Goal: Submit feedback/report problem

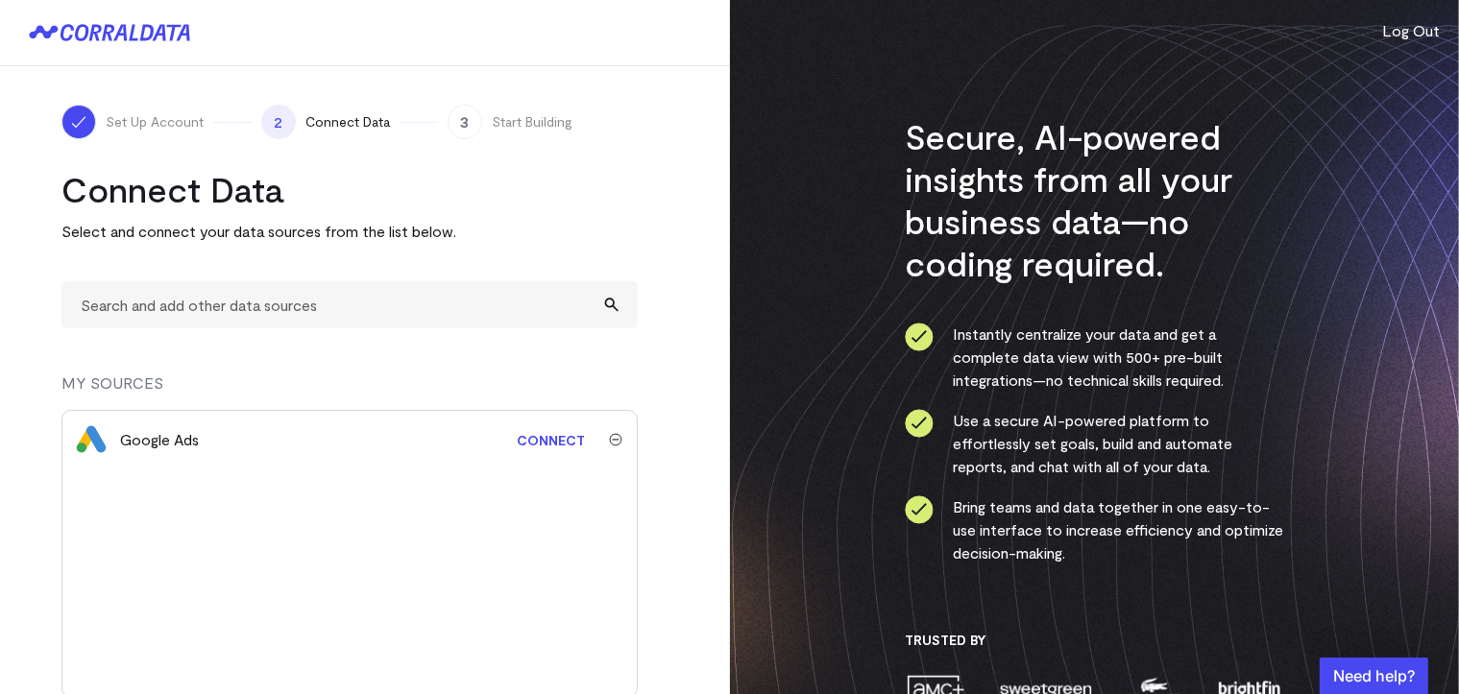
click at [618, 441] on img "submit" at bounding box center [615, 439] width 13 height 13
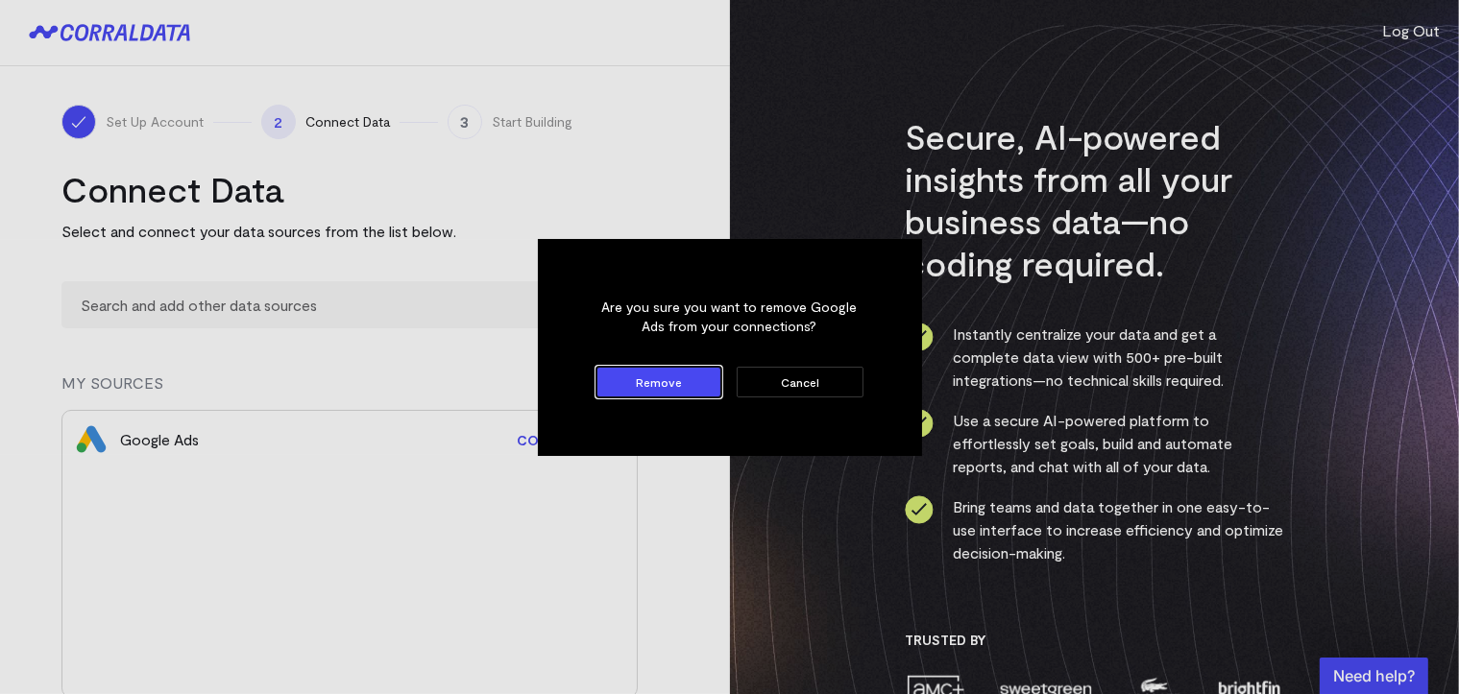
click at [681, 376] on button "Remove" at bounding box center [659, 382] width 126 height 31
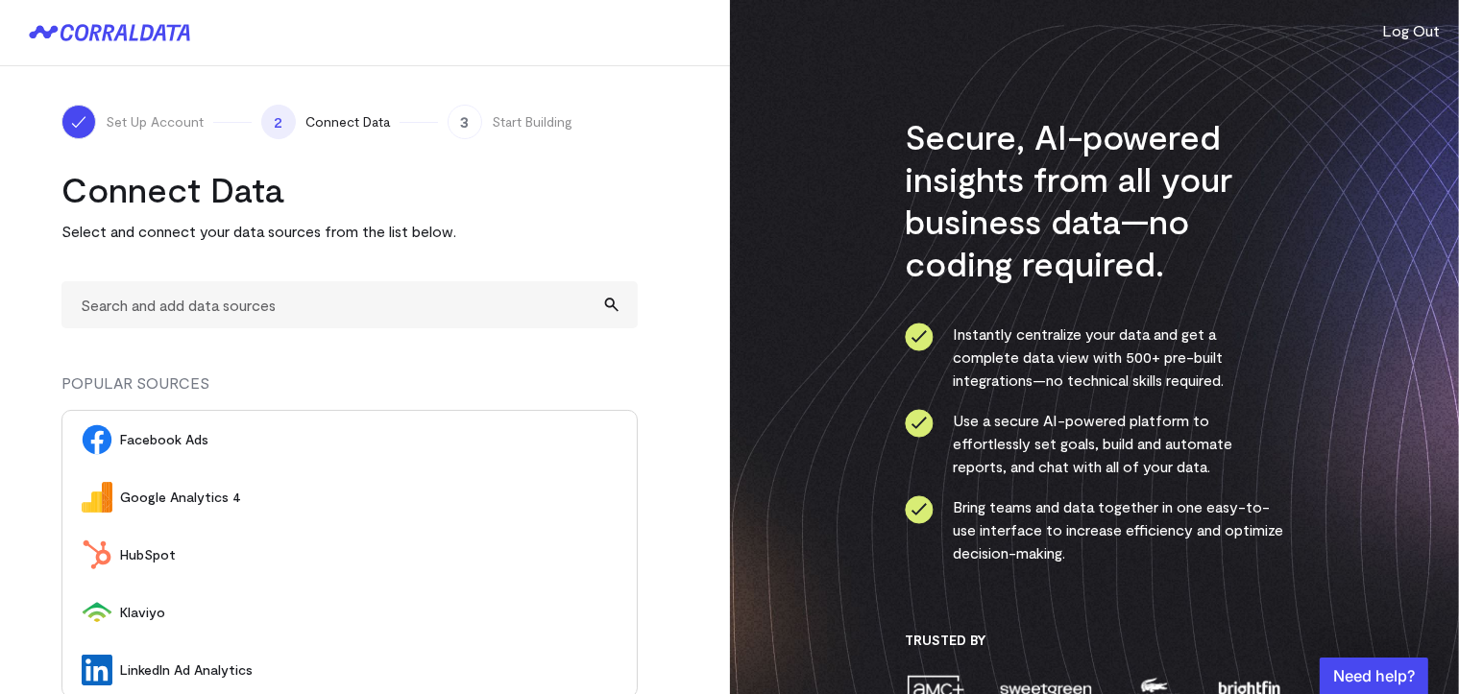
click at [170, 125] on span "Set Up Account" at bounding box center [155, 121] width 98 height 19
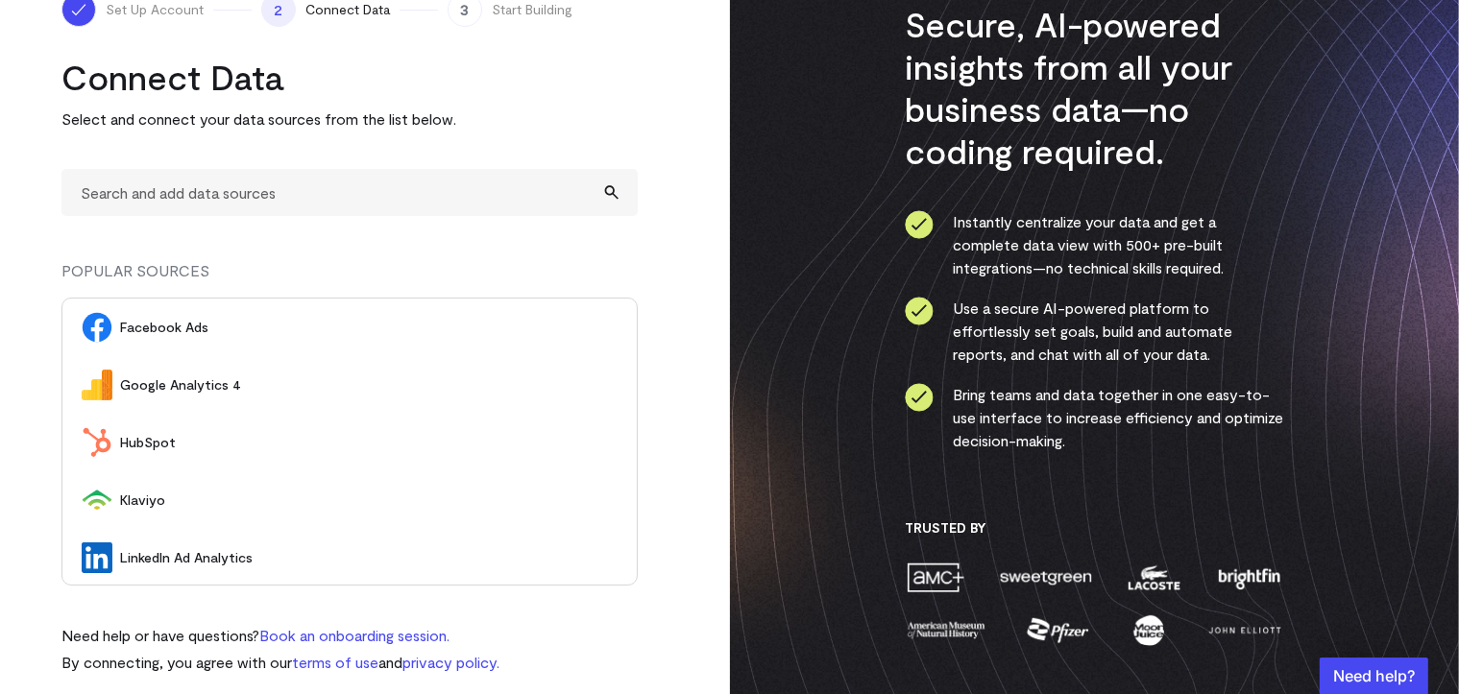
scroll to position [131, 0]
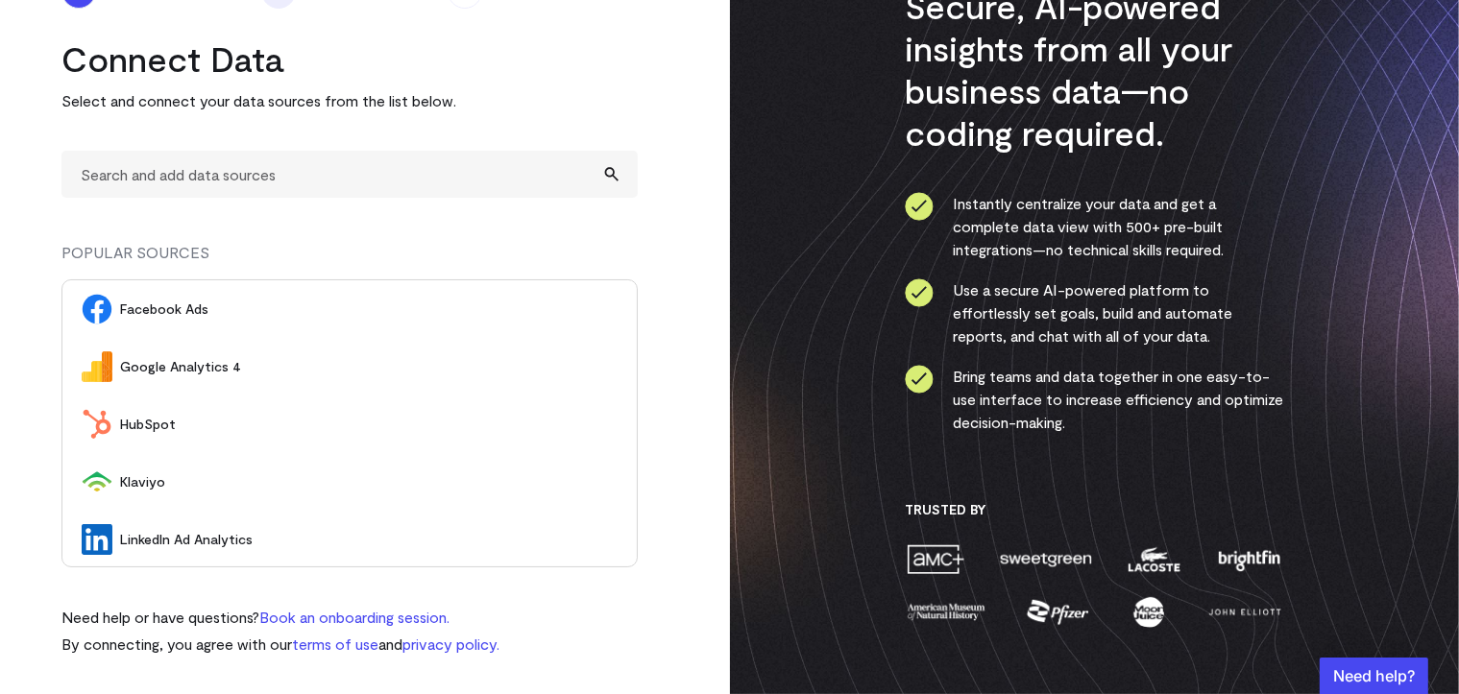
click at [310, 619] on link "Book an onboarding session." at bounding box center [354, 617] width 190 height 18
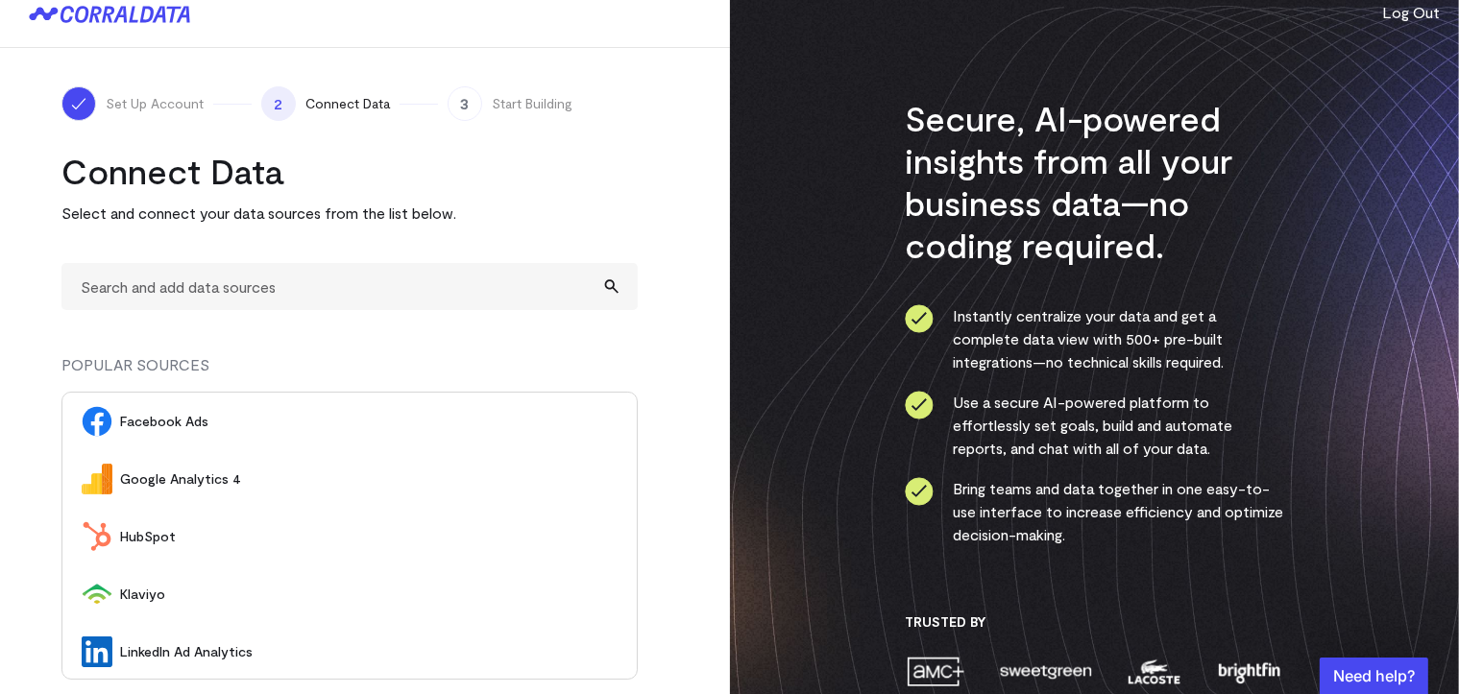
scroll to position [0, 0]
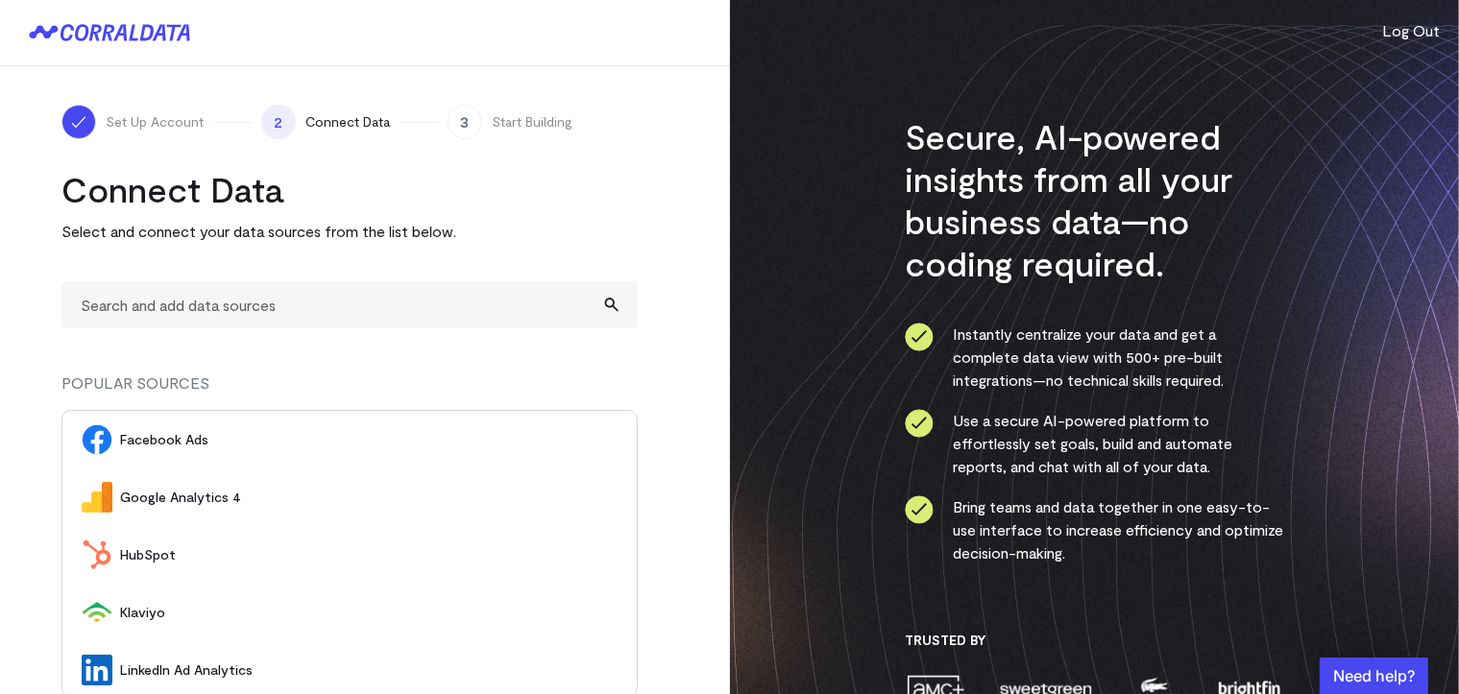
drag, startPoint x: 1213, startPoint y: 109, endPoint x: 1173, endPoint y: 123, distance: 42.8
click at [1210, 109] on div "Secure, AI-powered insights from all your business data—no coding required. Ins…" at bounding box center [1095, 412] width 730 height 825
click at [1106, 158] on h3 "Secure, AI-powered insights from all your business data—no coding required." at bounding box center [1094, 199] width 379 height 169
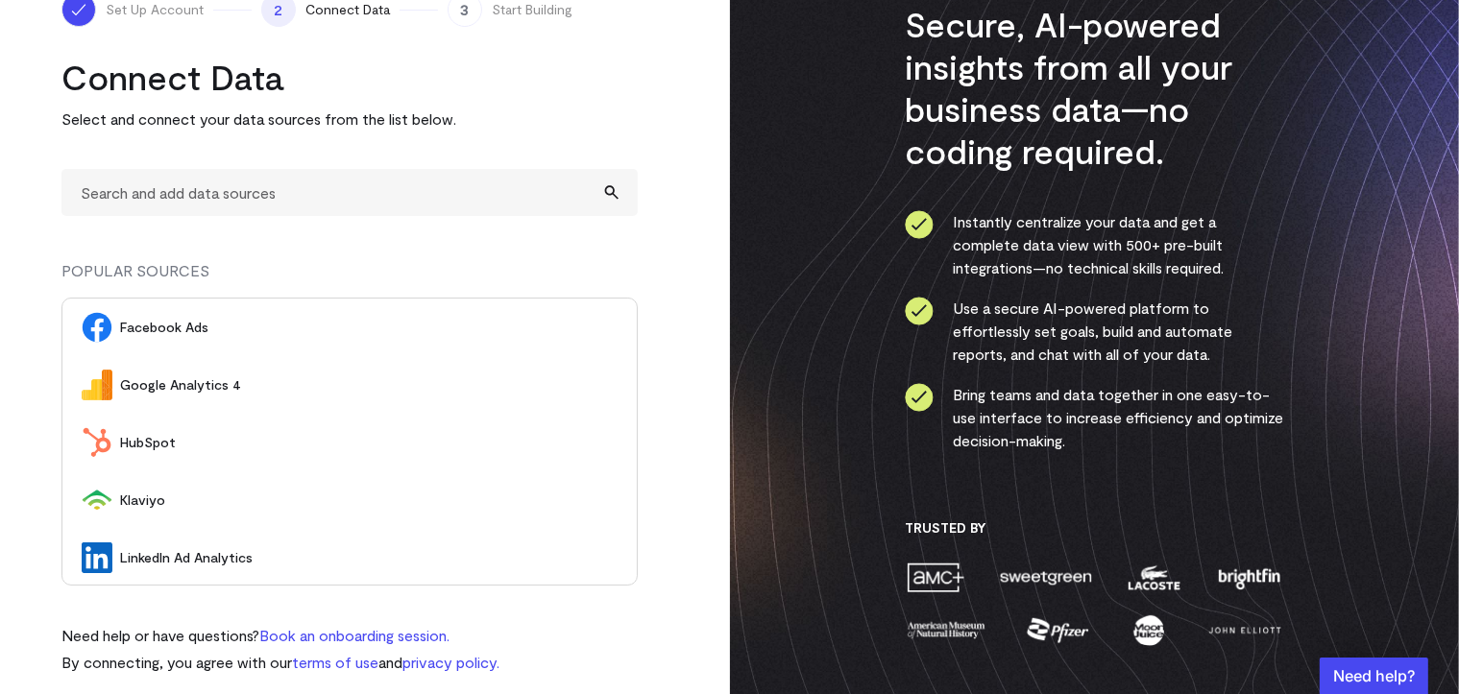
scroll to position [131, 0]
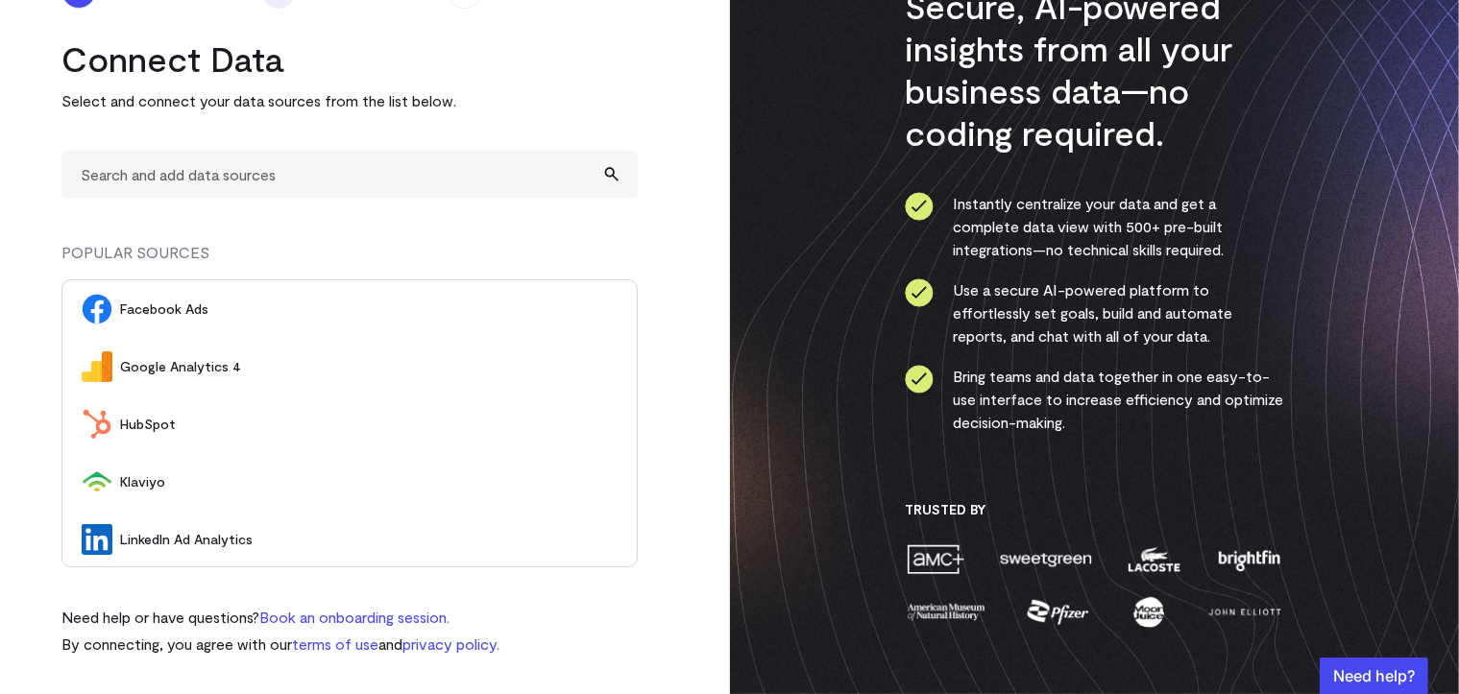
click at [1379, 671] on div "button" at bounding box center [1374, 676] width 109 height 36
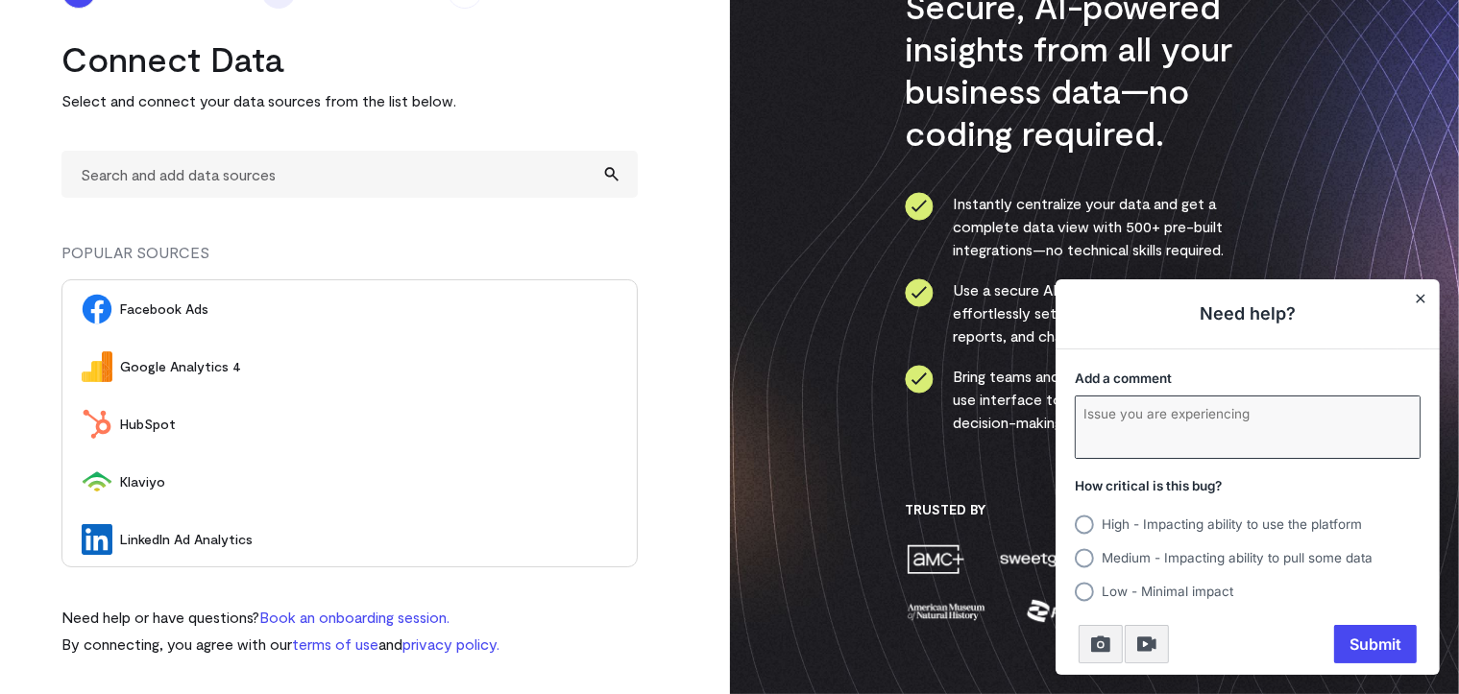
click at [1132, 406] on textarea "Add a comment" at bounding box center [1248, 427] width 344 height 61
click at [1087, 518] on circle at bounding box center [1084, 524] width 19 height 19
click at [1075, 524] on input "High - Impacting ability to use the platform" at bounding box center [1075, 524] width 0 height 0
click at [1382, 423] on textarea "I NEED TO DEACTIVATE MY ACCOUNT PLEASE." at bounding box center [1248, 427] width 344 height 61
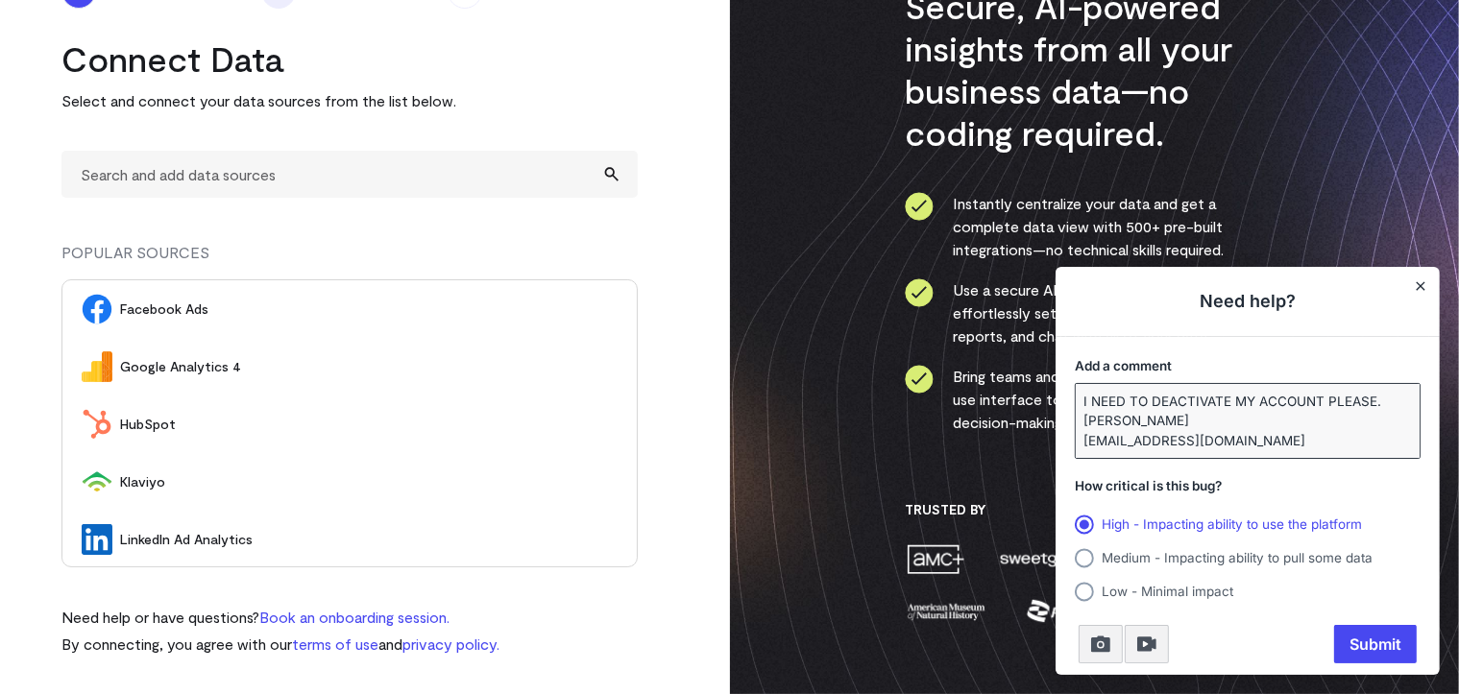
scroll to position [0, 0]
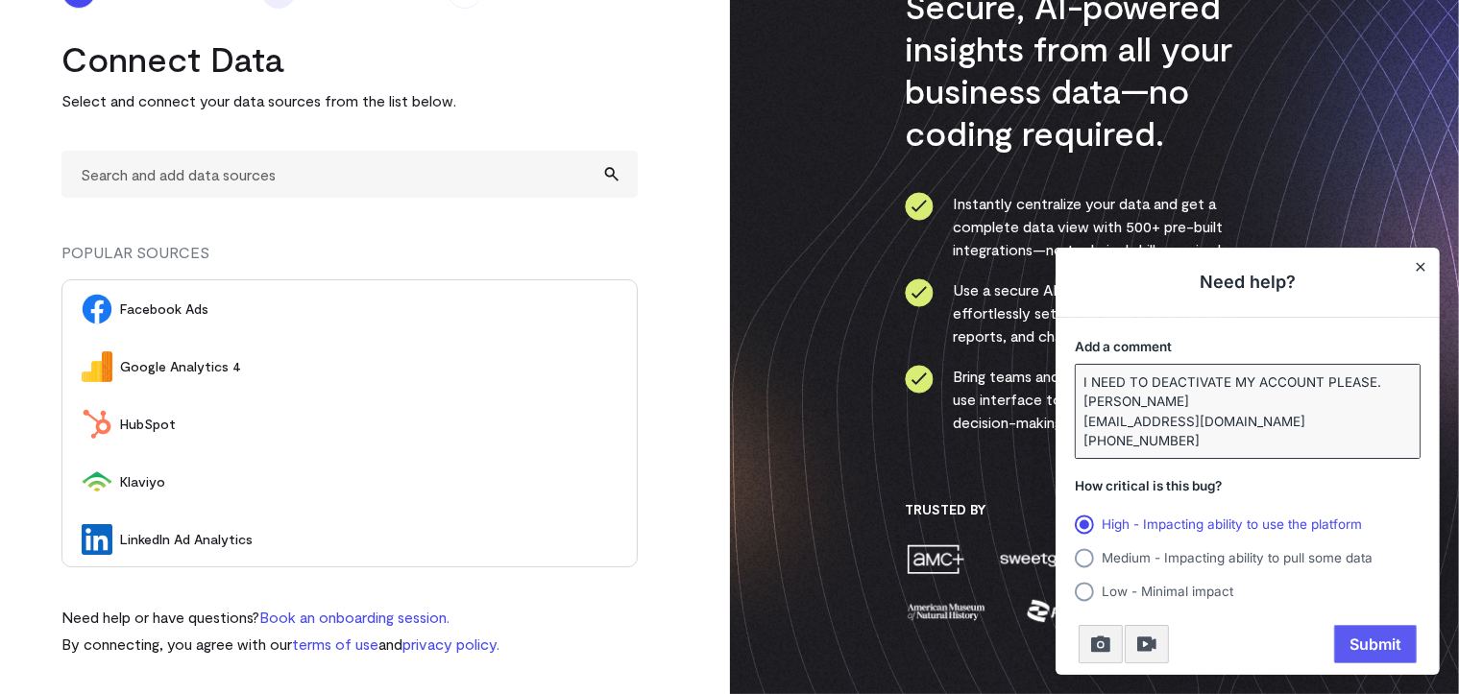
type textarea "I NEED TO DEACTIVATE MY ACCOUNT PLEASE. [PERSON_NAME] [EMAIL_ADDRESS][DOMAIN_NA…"
click at [1379, 646] on span "Submit" at bounding box center [1375, 644] width 83 height 38
